Goal: Task Accomplishment & Management: Use online tool/utility

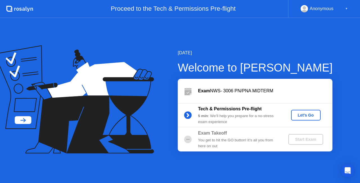
click at [310, 116] on div "Let's Go" at bounding box center [306, 115] width 25 height 5
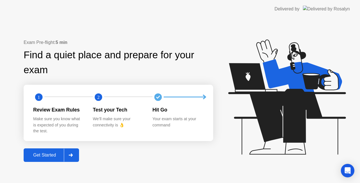
click at [57, 153] on div "Get Started" at bounding box center [44, 155] width 39 height 5
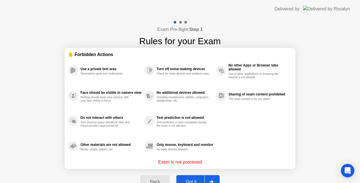
click at [187, 181] on div "Got it" at bounding box center [191, 181] width 26 height 5
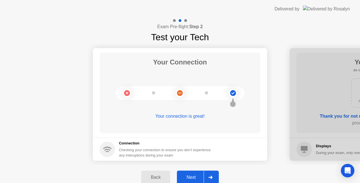
click at [188, 175] on div "Next" at bounding box center [191, 177] width 25 height 5
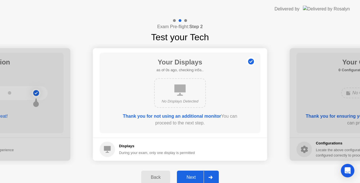
click at [188, 175] on div "Next" at bounding box center [191, 177] width 25 height 5
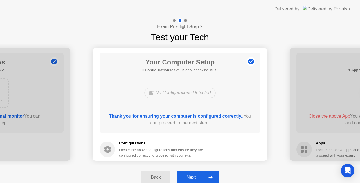
click at [188, 175] on div "Next" at bounding box center [191, 177] width 25 height 5
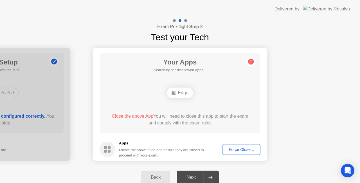
click at [240, 148] on div "Force Close..." at bounding box center [241, 149] width 34 height 5
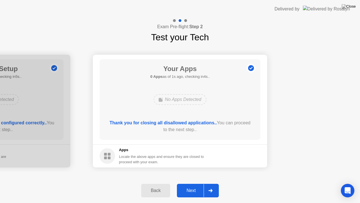
click at [196, 183] on div "Next" at bounding box center [191, 190] width 25 height 5
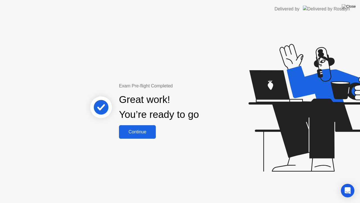
click at [145, 129] on div "Continue" at bounding box center [138, 131] width 34 height 5
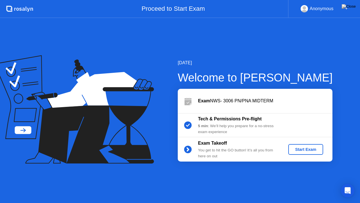
click at [298, 149] on div "Start Exam" at bounding box center [306, 149] width 30 height 5
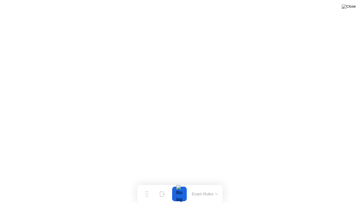
click at [217, 183] on icon at bounding box center [217, 193] width 2 height 1
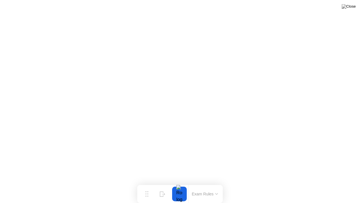
click at [349, 10] on button at bounding box center [349, 6] width 17 height 7
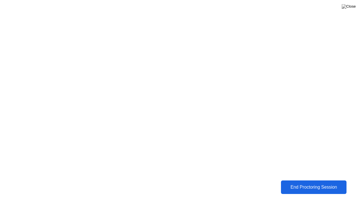
click at [304, 183] on div "End Proctoring Session" at bounding box center [314, 186] width 62 height 5
